Goal: Transaction & Acquisition: Purchase product/service

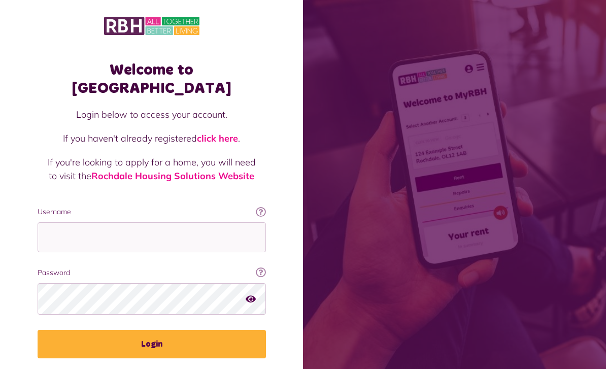
scroll to position [126, 0]
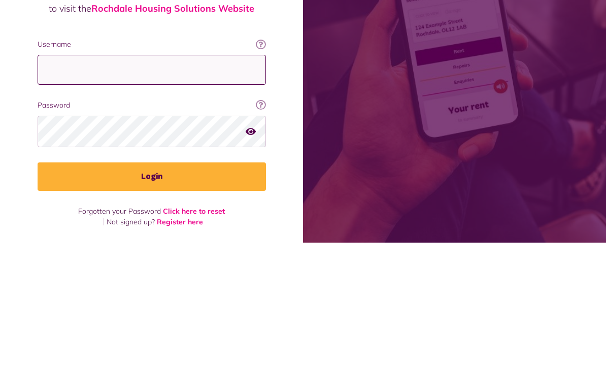
type input "**********"
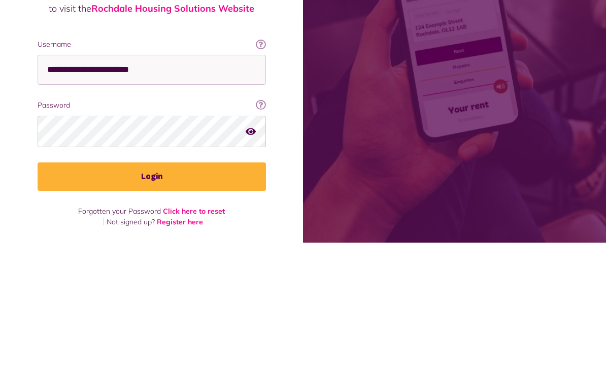
click at [151, 289] on button "Login" at bounding box center [152, 303] width 228 height 28
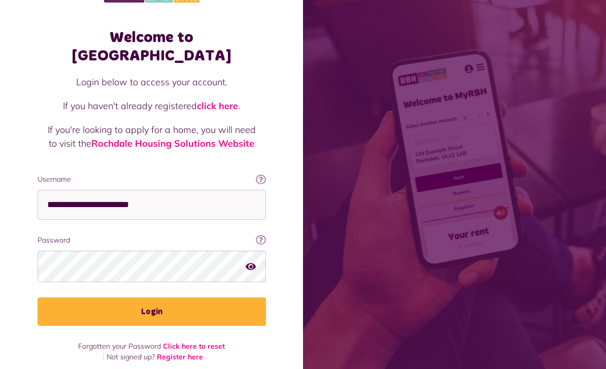
click at [220, 297] on button "Login" at bounding box center [152, 311] width 228 height 28
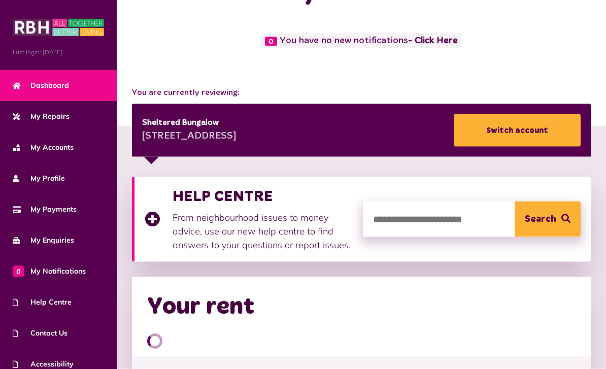
scroll to position [48, 0]
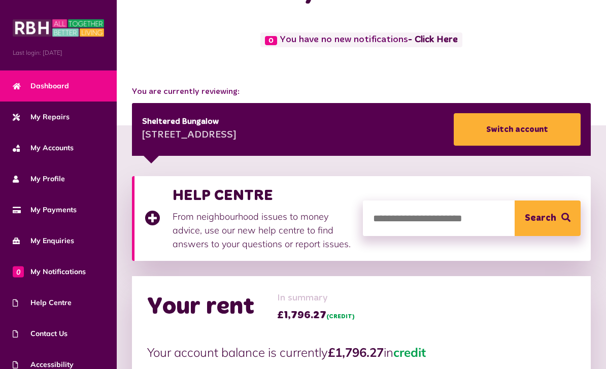
click at [64, 148] on span "My Accounts" at bounding box center [43, 148] width 61 height 11
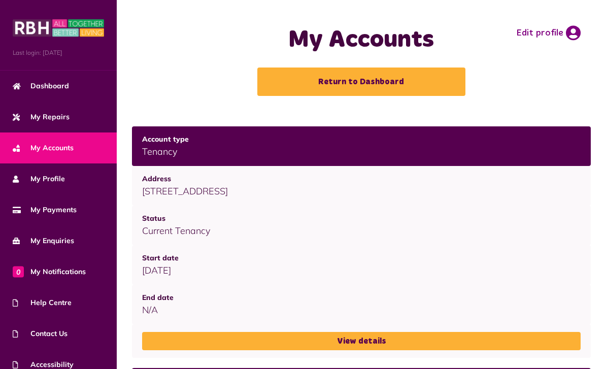
click at [68, 215] on span "My Payments" at bounding box center [45, 210] width 64 height 11
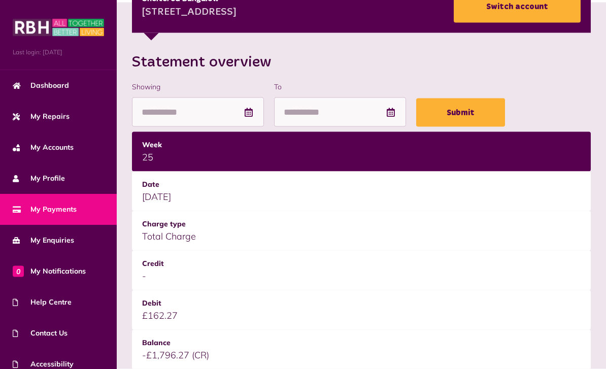
click at [62, 181] on span "My Profile" at bounding box center [39, 179] width 52 height 11
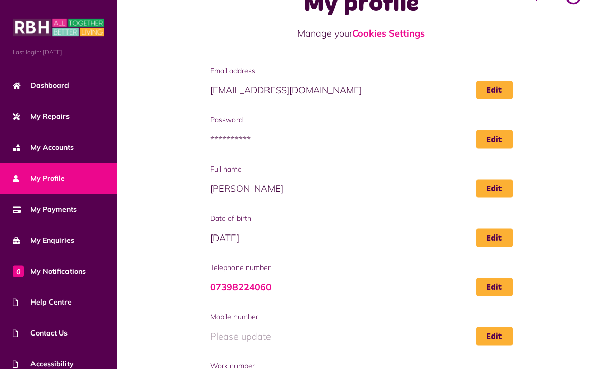
scroll to position [83, 0]
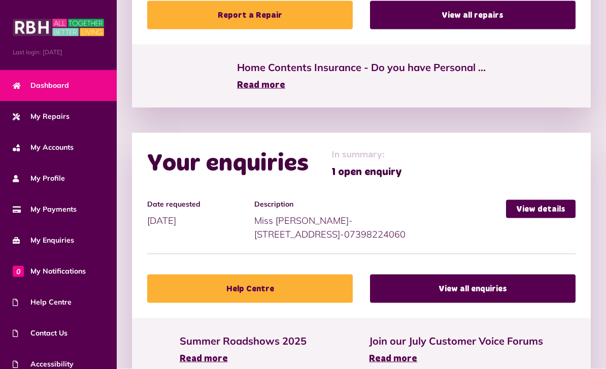
scroll to position [682, 0]
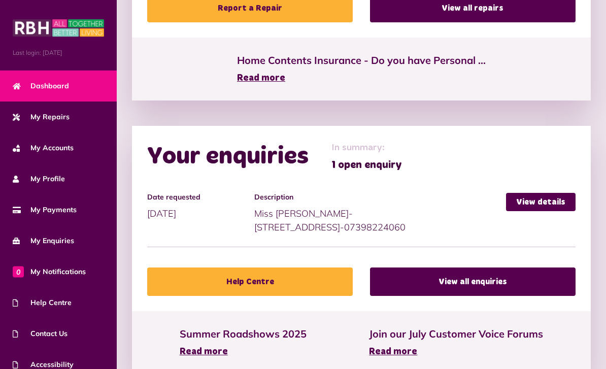
click at [392, 162] on span "1 open enquiry" at bounding box center [366, 164] width 71 height 15
click at [550, 203] on link "View details" at bounding box center [541, 202] width 70 height 18
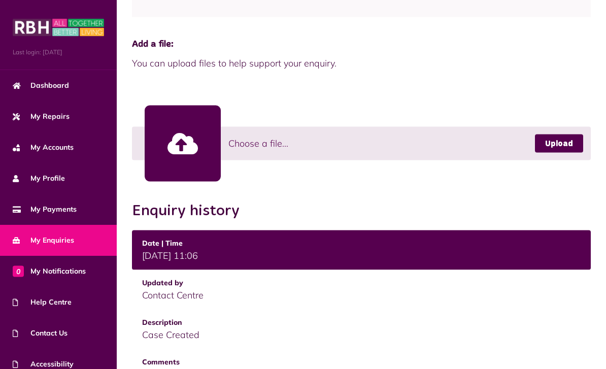
scroll to position [234, 0]
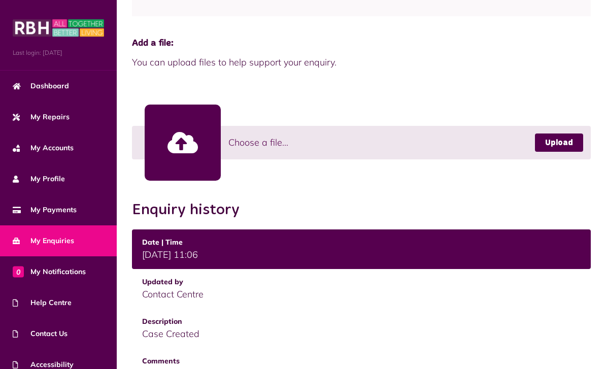
click at [561, 145] on link "Upload" at bounding box center [559, 142] width 48 height 18
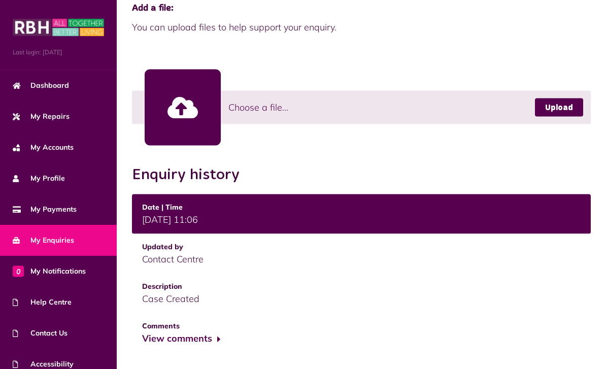
scroll to position [284, 0]
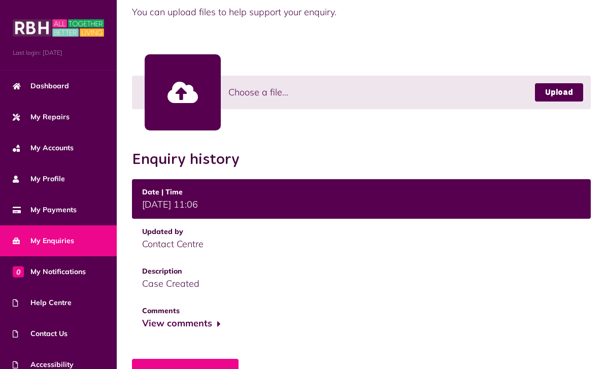
click at [184, 99] on link at bounding box center [183, 92] width 76 height 76
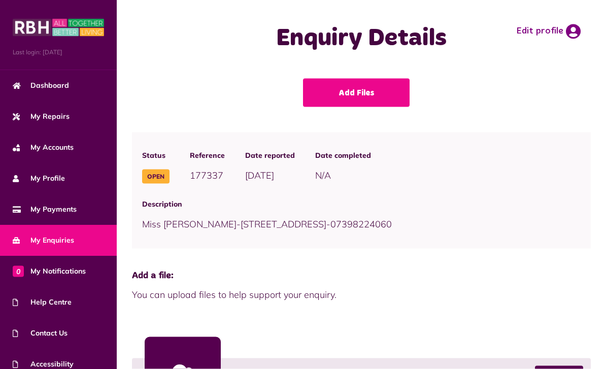
scroll to position [0, 0]
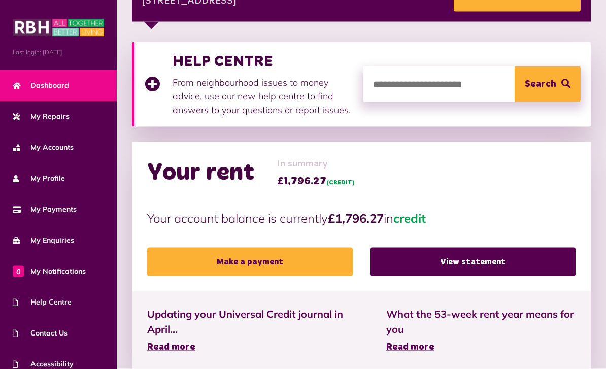
scroll to position [183, 0]
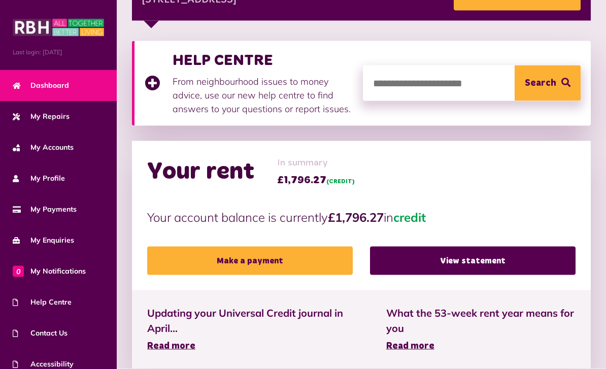
click at [514, 264] on link "View statement" at bounding box center [473, 261] width 206 height 28
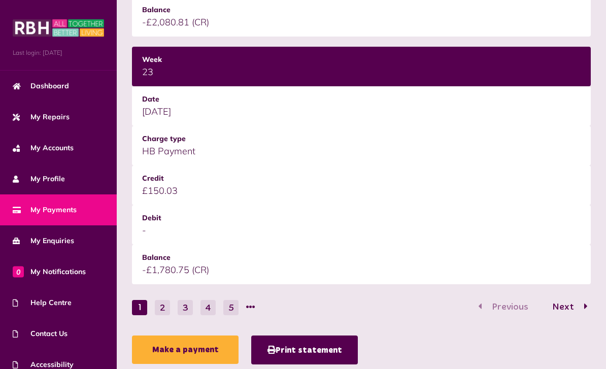
scroll to position [1493, 0]
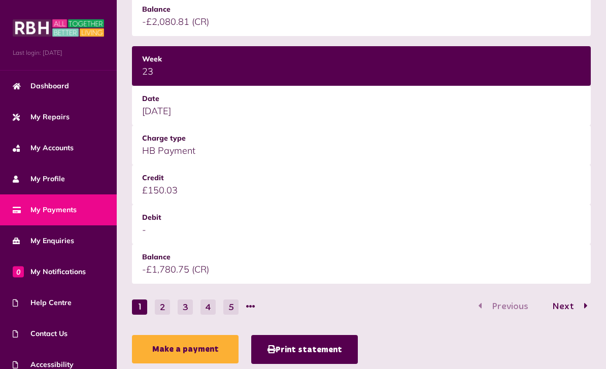
click at [236, 311] on button "5" at bounding box center [230, 306] width 15 height 15
click at [209, 314] on button "6" at bounding box center [207, 306] width 15 height 15
click at [143, 313] on button "4" at bounding box center [139, 306] width 15 height 15
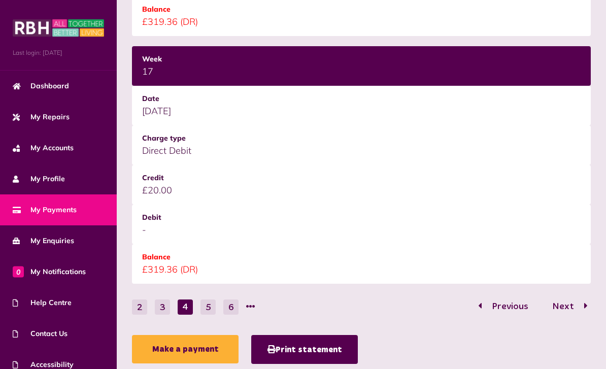
click at [164, 313] on button "3" at bounding box center [162, 306] width 15 height 15
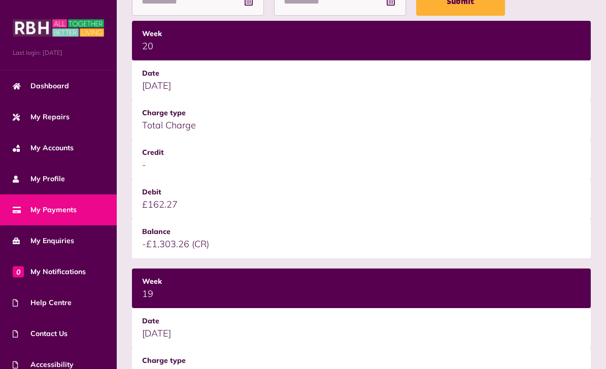
scroll to position [278, 0]
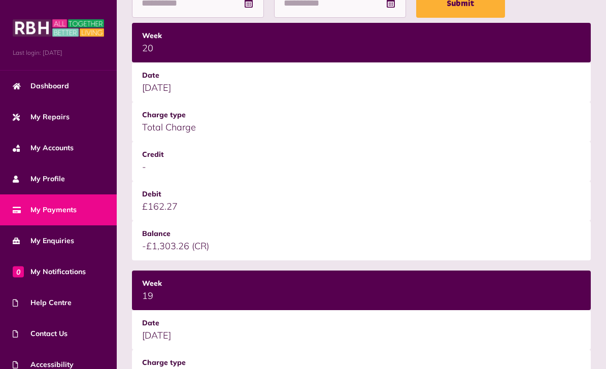
click at [70, 245] on span "My Enquiries" at bounding box center [43, 241] width 61 height 11
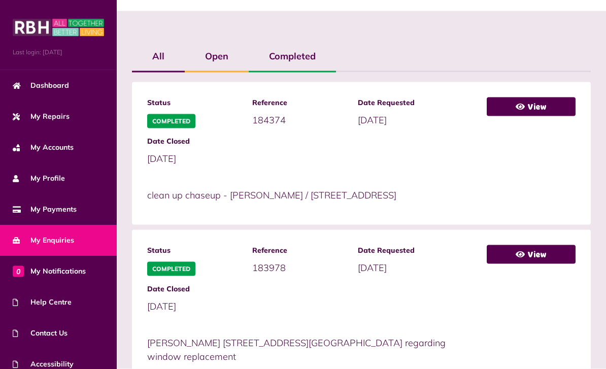
scroll to position [192, 0]
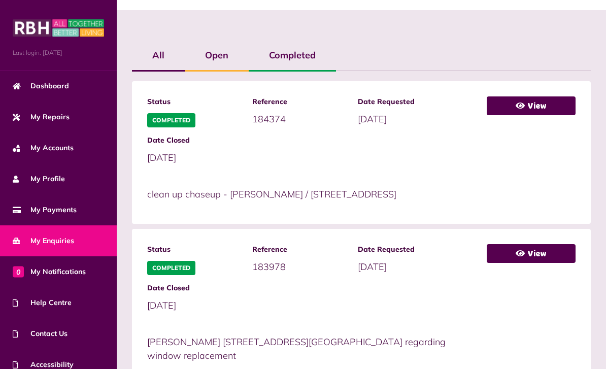
click at [555, 108] on link "View" at bounding box center [531, 105] width 89 height 19
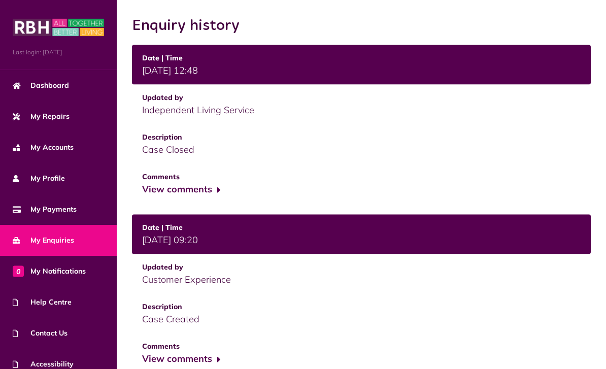
scroll to position [221, 0]
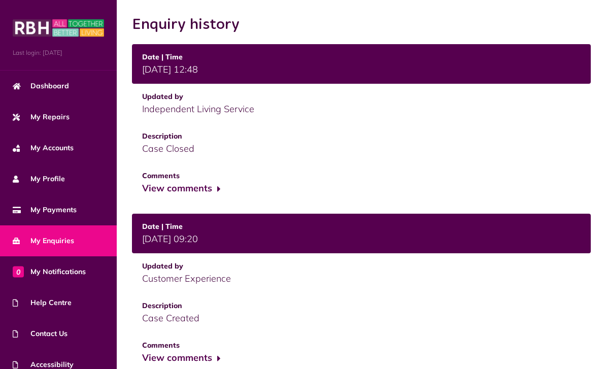
click at [212, 184] on button "View comments" at bounding box center [181, 188] width 79 height 15
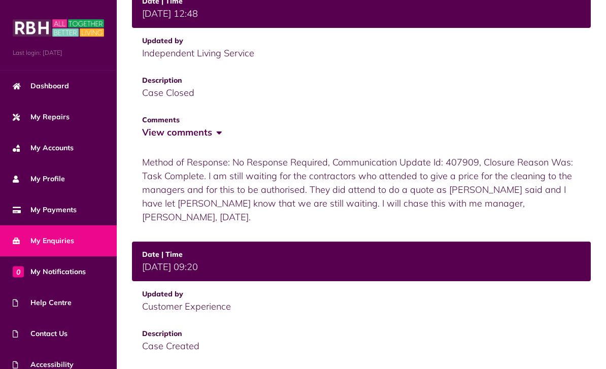
scroll to position [326, 0]
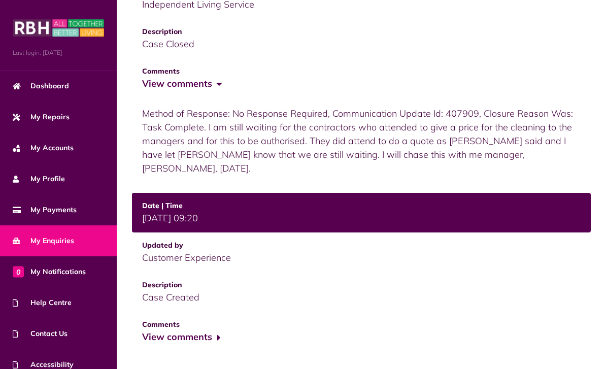
click at [211, 330] on button "View comments" at bounding box center [181, 337] width 79 height 15
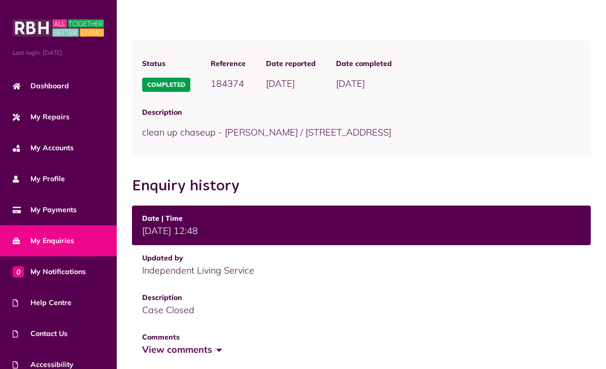
scroll to position [0, 0]
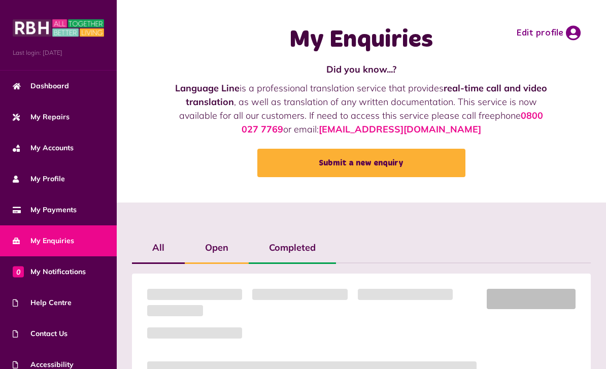
scroll to position [225, 0]
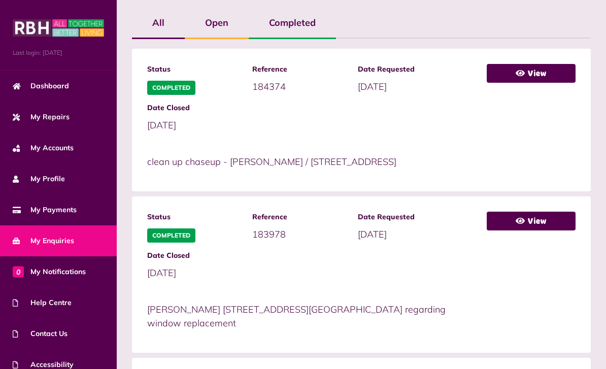
click at [223, 19] on label "Open" at bounding box center [217, 22] width 64 height 29
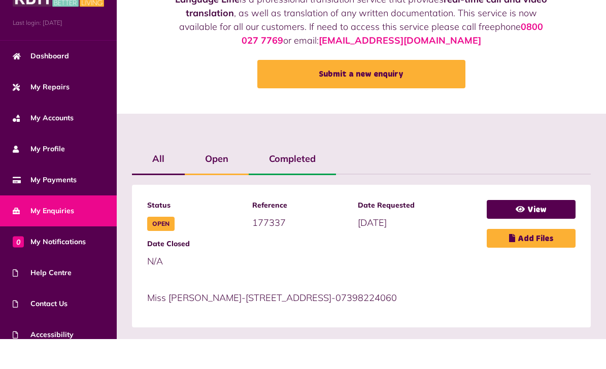
scroll to position [58, 0]
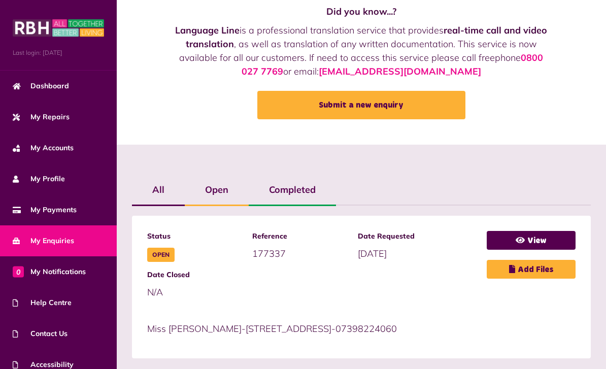
click at [536, 243] on link "View" at bounding box center [531, 240] width 89 height 19
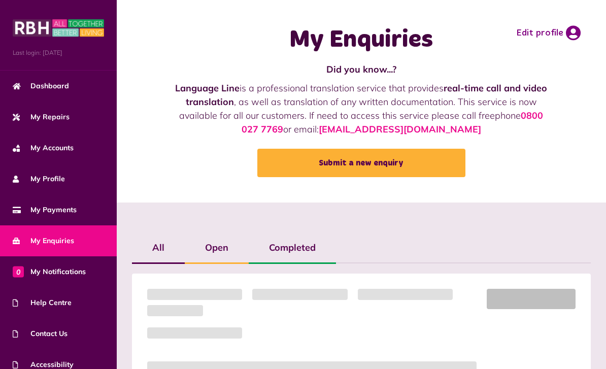
scroll to position [90, 0]
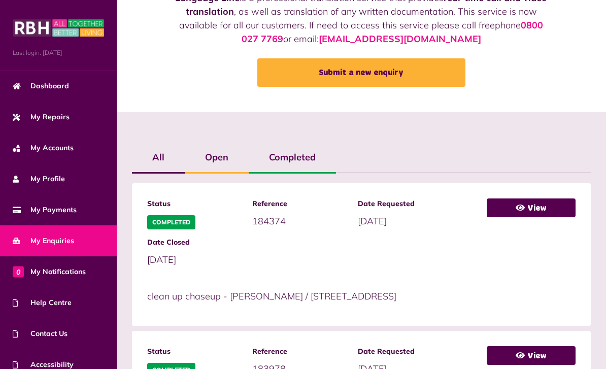
click at [302, 162] on label "Completed" at bounding box center [292, 157] width 87 height 29
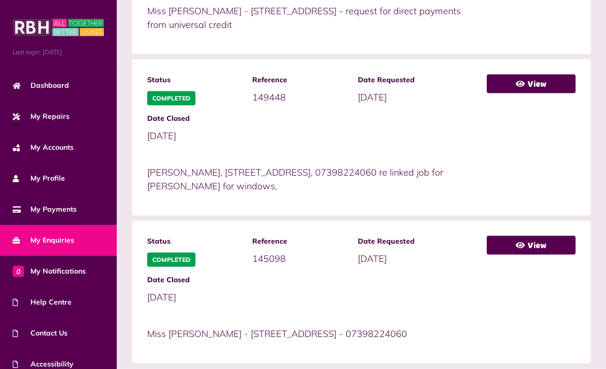
scroll to position [878, 0]
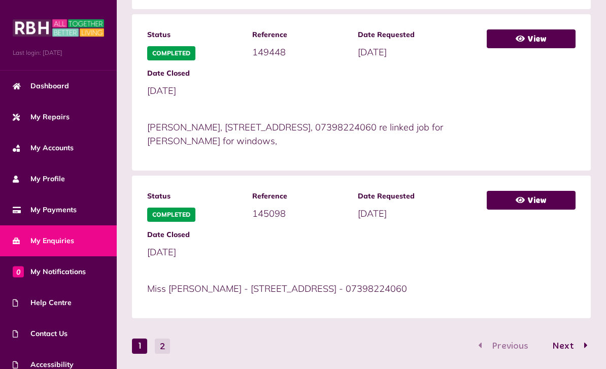
click at [537, 196] on link "View" at bounding box center [531, 200] width 89 height 19
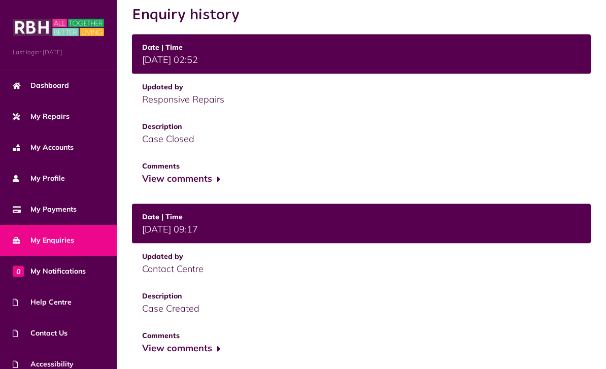
scroll to position [256, 0]
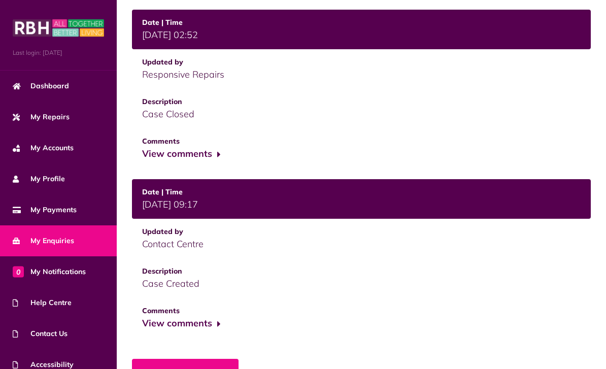
click at [215, 154] on button "View comments" at bounding box center [181, 154] width 79 height 15
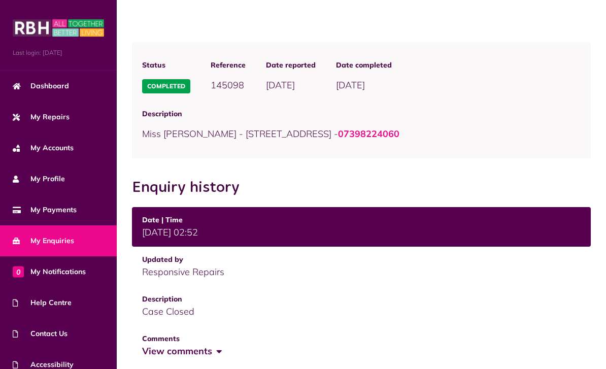
scroll to position [51, 0]
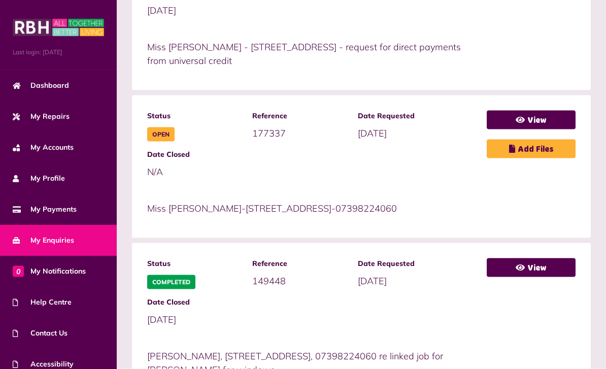
scroll to position [891, 0]
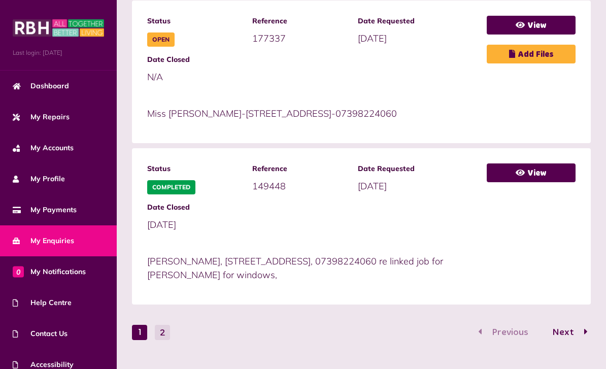
click at [543, 180] on link "View" at bounding box center [531, 172] width 89 height 19
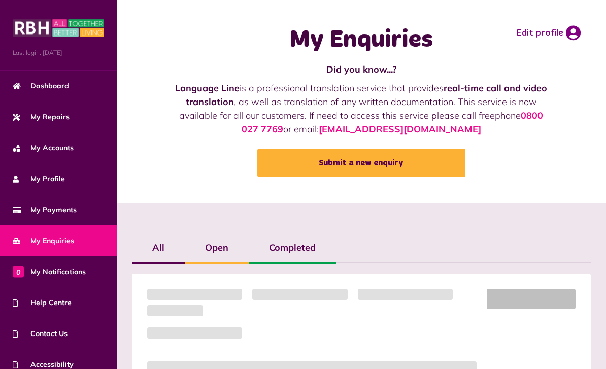
scroll to position [721, 0]
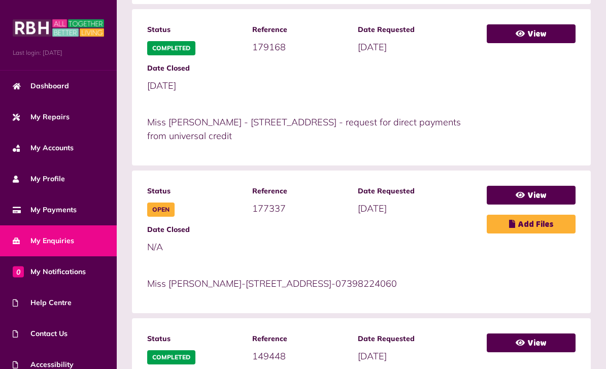
click at [61, 85] on span "Dashboard" at bounding box center [41, 86] width 56 height 11
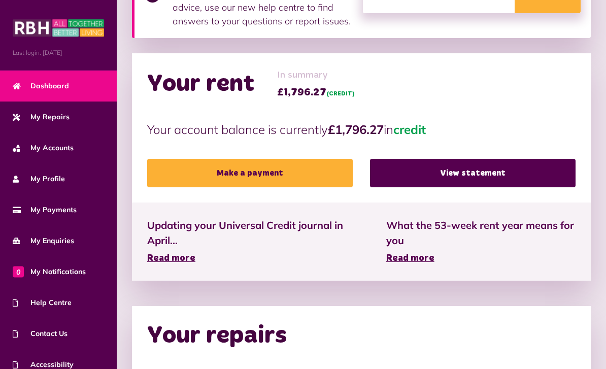
scroll to position [270, 0]
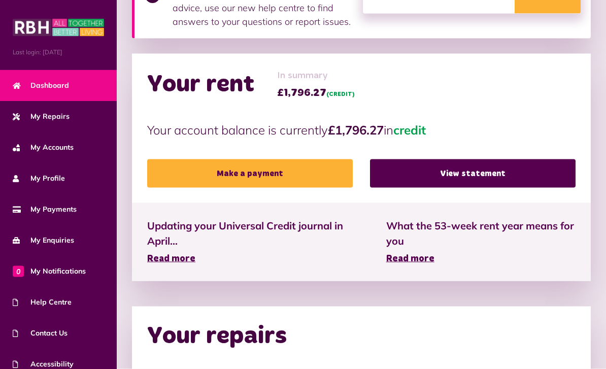
click at [325, 225] on span "Updating your Universal Credit journal in April..." at bounding box center [251, 233] width 209 height 30
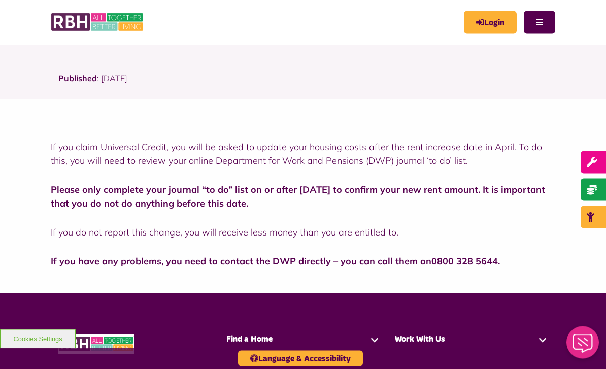
scroll to position [254, 0]
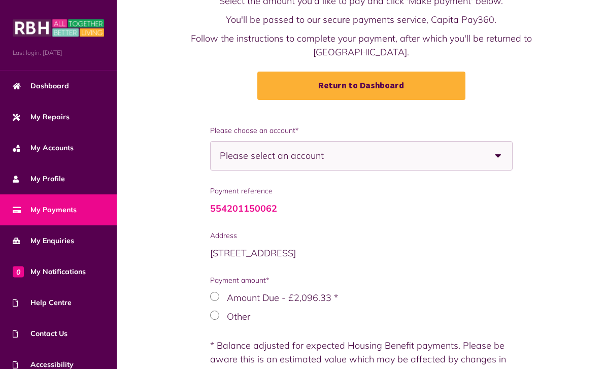
scroll to position [68, 0]
click at [496, 142] on b at bounding box center [498, 156] width 28 height 28
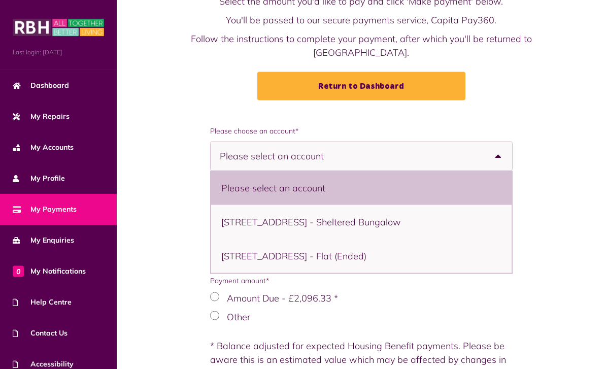
click at [457, 252] on li "[STREET_ADDRESS] - Flat (Ended)" at bounding box center [361, 256] width 300 height 34
select select "**********"
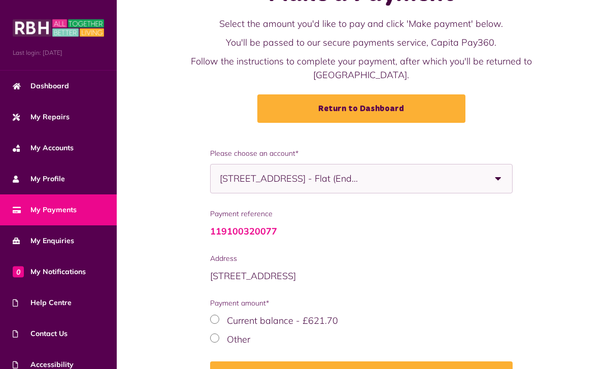
scroll to position [0, 0]
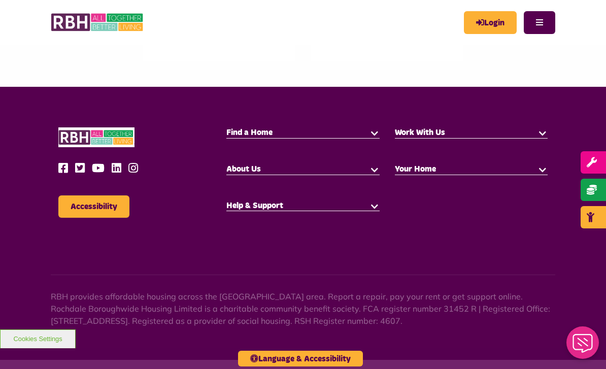
scroll to position [600, 0]
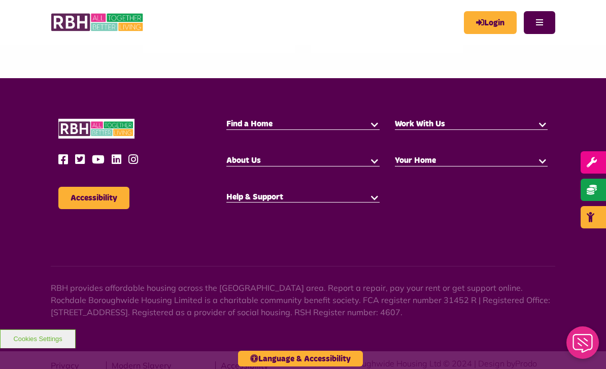
click at [362, 124] on h5 "Find a Home" at bounding box center [302, 124] width 153 height 11
click at [265, 128] on h5 "Find a Home" at bounding box center [302, 124] width 153 height 11
click at [372, 124] on button "button" at bounding box center [375, 124] width 10 height 10
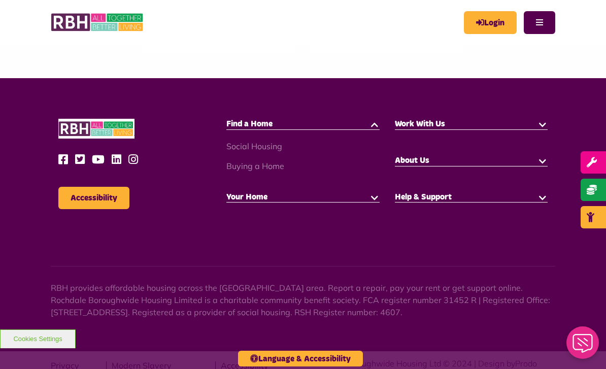
click at [272, 148] on link "Social Housing" at bounding box center [254, 146] width 56 height 10
